Goal: Navigation & Orientation: Find specific page/section

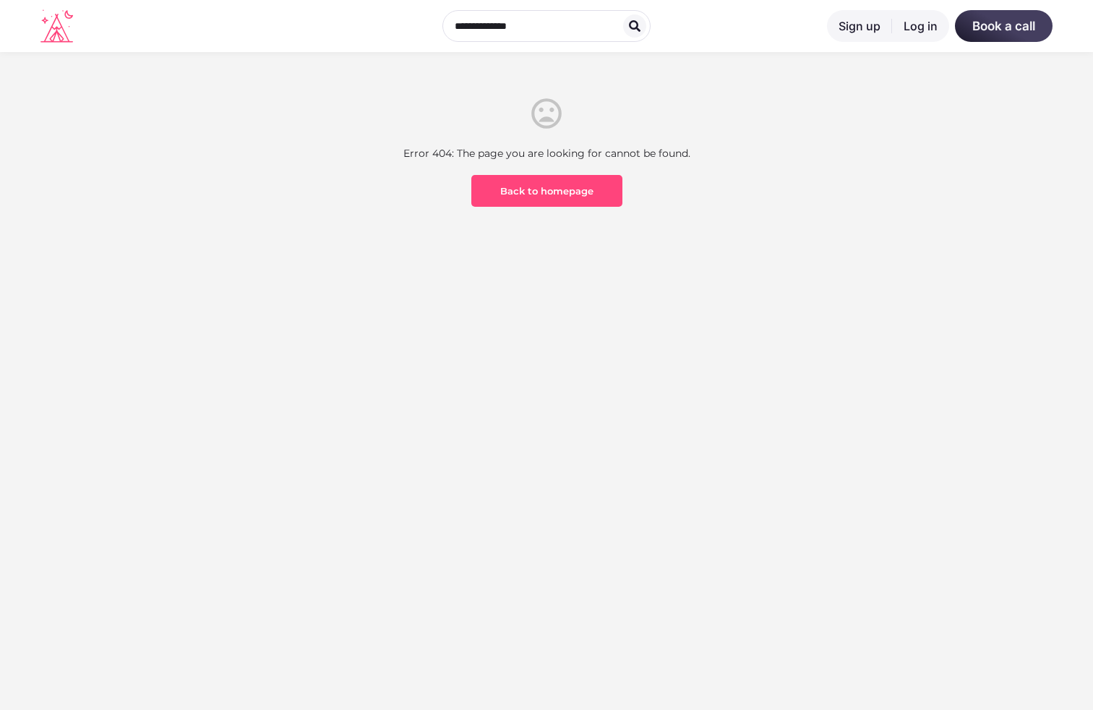
scroll to position [425, 0]
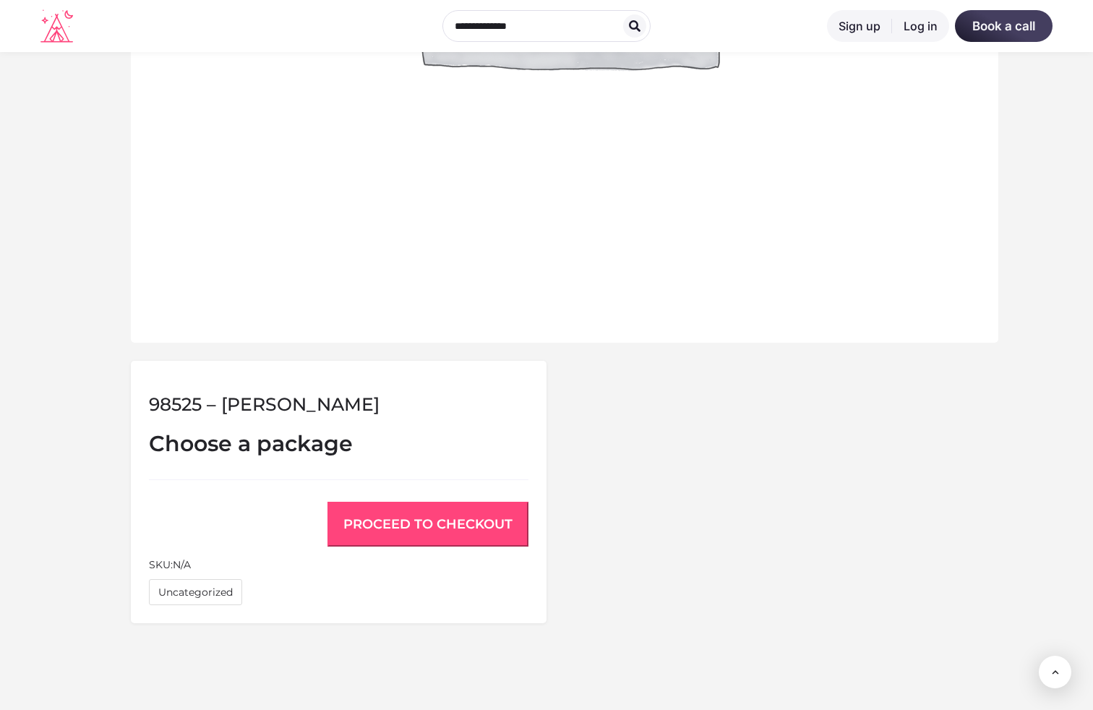
scroll to position [1045, 0]
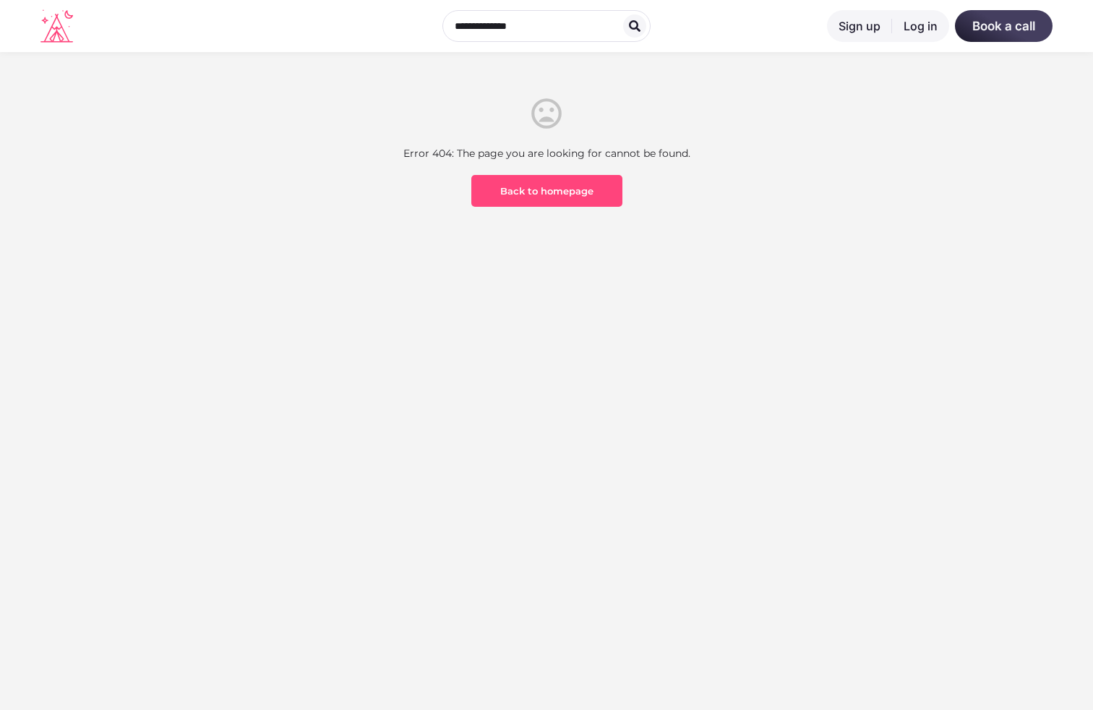
scroll to position [425, 0]
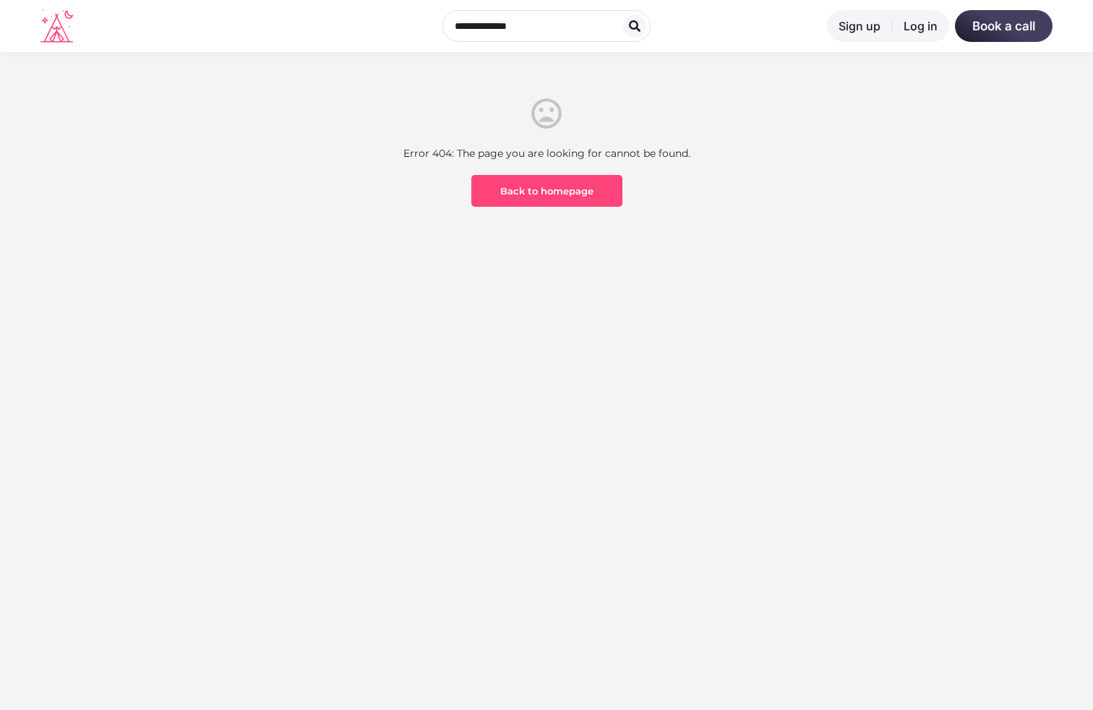
scroll to position [425, 0]
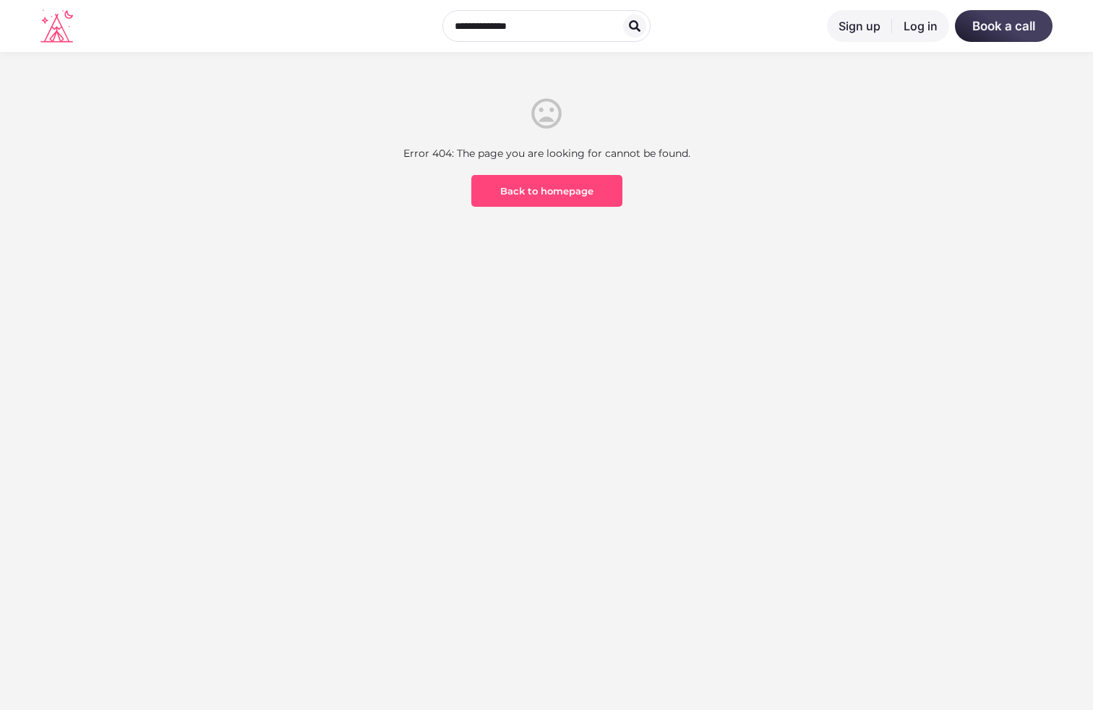
scroll to position [425, 0]
